Goal: Transaction & Acquisition: Purchase product/service

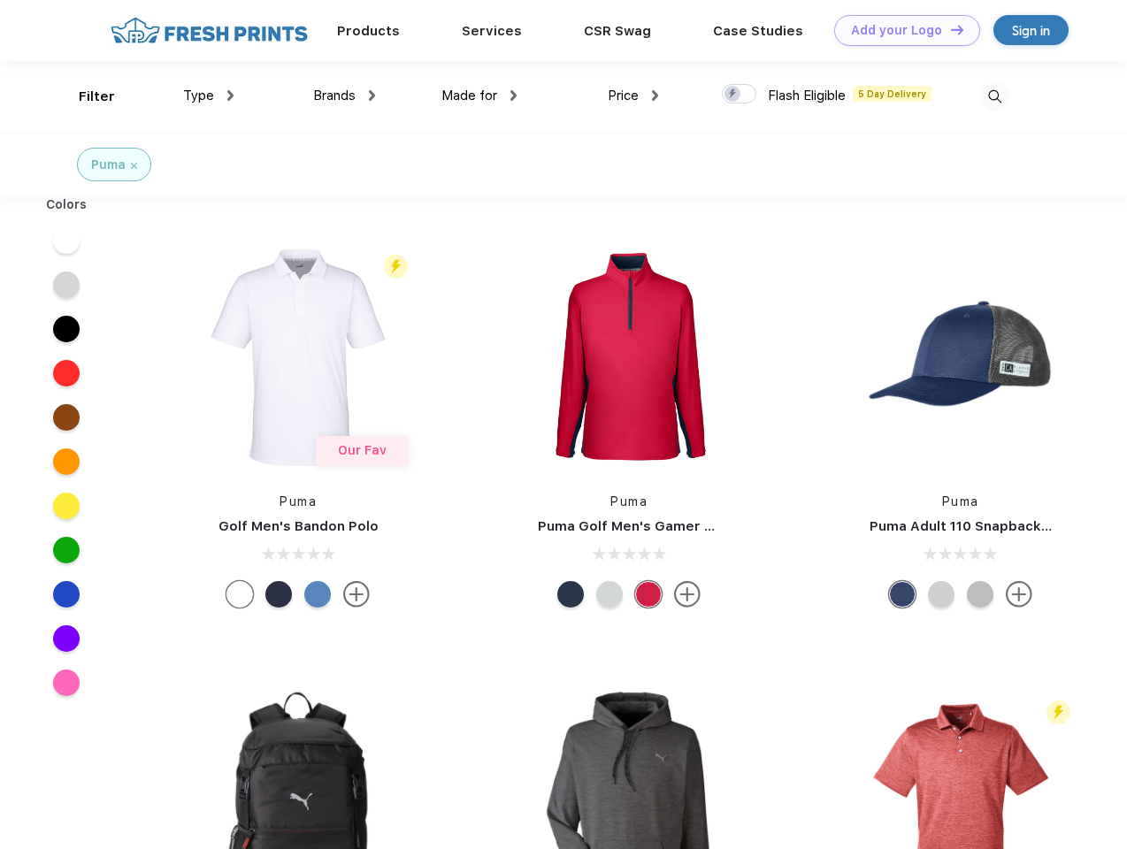
scroll to position [1, 0]
click at [901, 30] on link "Add your Logo Design Tool" at bounding box center [907, 30] width 146 height 31
click at [0, 0] on div "Design Tool" at bounding box center [0, 0] width 0 height 0
click at [949, 29] on link "Add your Logo Design Tool" at bounding box center [907, 30] width 146 height 31
click at [85, 96] on div "Filter" at bounding box center [97, 97] width 36 height 20
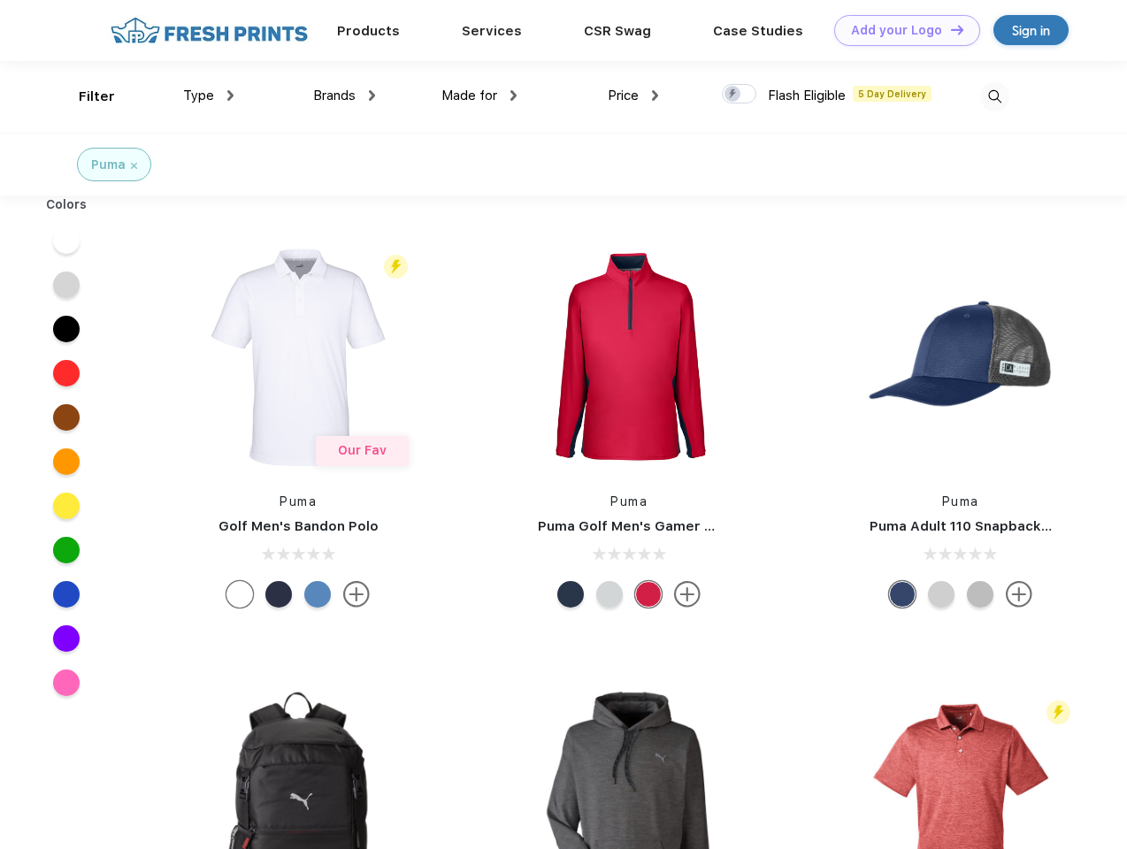
click at [209, 96] on span "Type" at bounding box center [198, 96] width 31 height 16
click at [344, 96] on span "Brands" at bounding box center [334, 96] width 42 height 16
click at [479, 96] on span "Made for" at bounding box center [469, 96] width 56 height 16
click at [633, 96] on span "Price" at bounding box center [623, 96] width 31 height 16
click at [740, 95] on div at bounding box center [739, 93] width 35 height 19
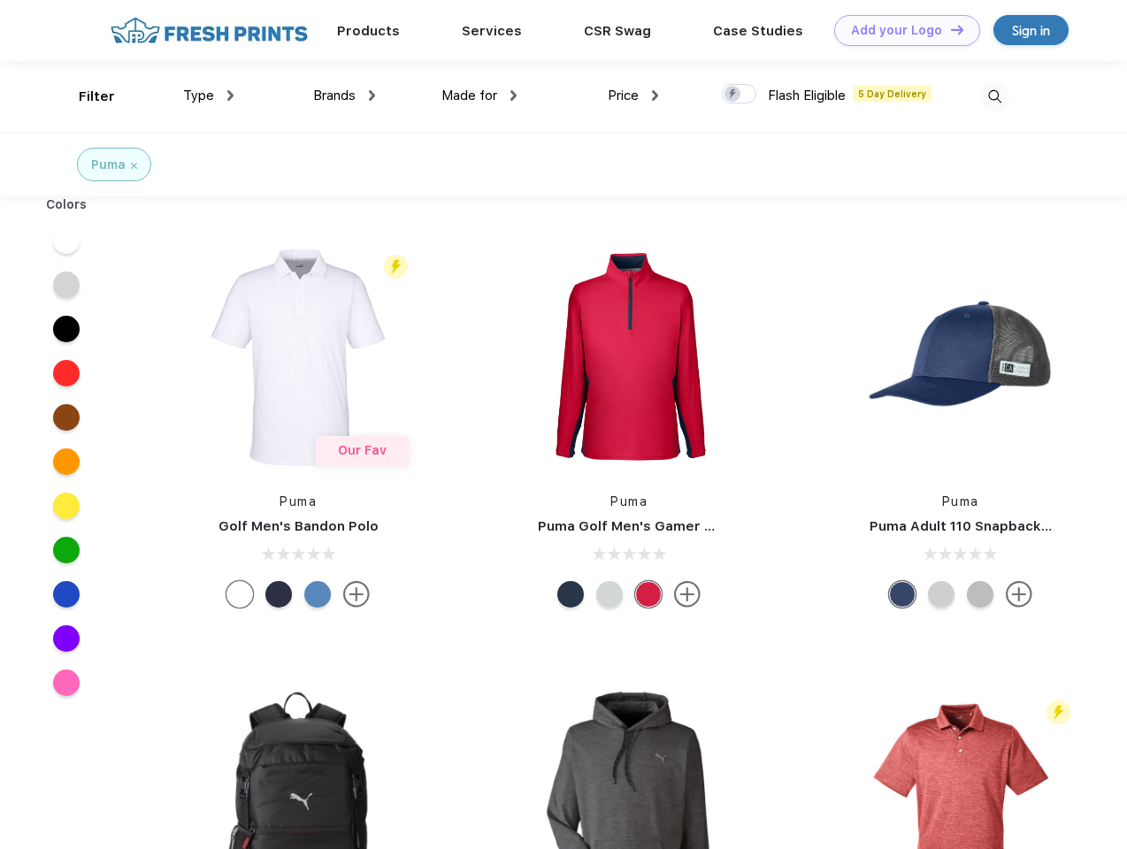
click at [733, 95] on input "checkbox" at bounding box center [728, 89] width 12 height 12
click at [994, 96] on img at bounding box center [994, 96] width 29 height 29
